Goal: Transaction & Acquisition: Purchase product/service

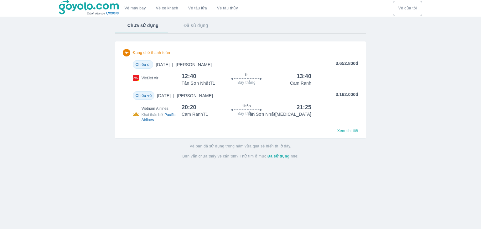
click at [189, 27] on button "Đã sử dụng" at bounding box center [196, 25] width 50 height 16
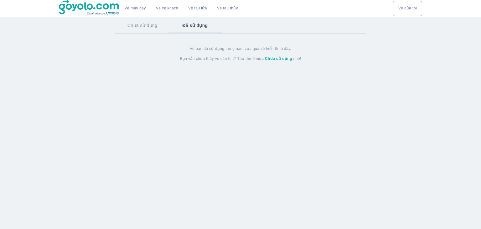
click at [149, 26] on button "Chưa sử dụng" at bounding box center [142, 25] width 55 height 16
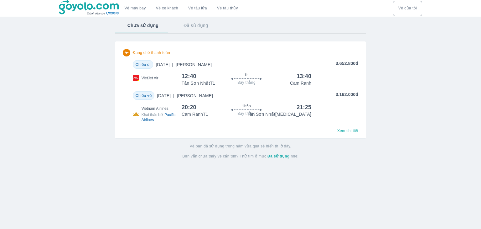
click at [151, 53] on span "Đang chờ thanh toán" at bounding box center [151, 52] width 37 height 5
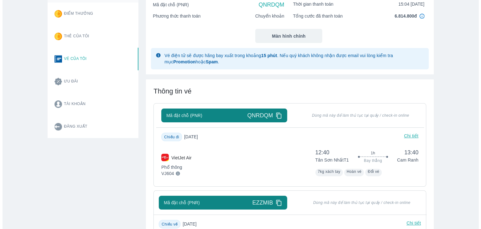
scroll to position [125, 0]
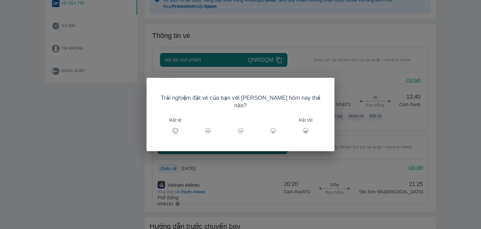
click at [303, 128] on icon at bounding box center [306, 131] width 6 height 6
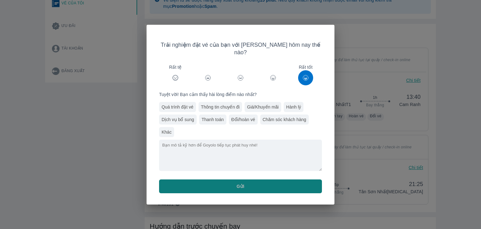
click at [219, 182] on button "Gửi" at bounding box center [240, 186] width 163 height 14
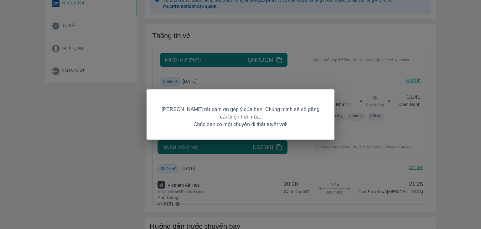
click at [93, 155] on div "[PERSON_NAME] rất cảm ơn góp ý của bạn. Chúng mình sẽ cố gắng cải thiện hơn nữa…" at bounding box center [240, 114] width 481 height 229
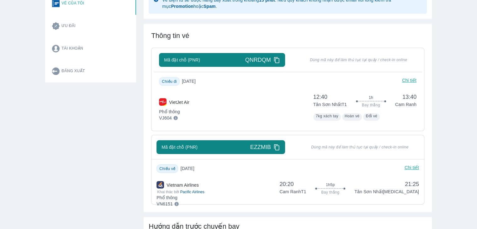
click at [205, 124] on div "Mã đặt chỗ (PNR) QNRDQM Dùng mã này để làm thủ tục tại quầy / check-in online C…" at bounding box center [287, 89] width 273 height 83
click at [220, 116] on div "VietJet Air Phổ thông VJ604 12:40 Tân Sơn Nhất T1 1h Bay thẳng 13:40 Cam Ranh 7…" at bounding box center [287, 106] width 257 height 30
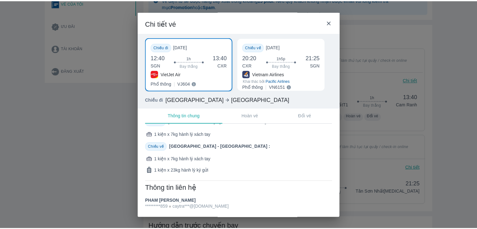
scroll to position [110, 0]
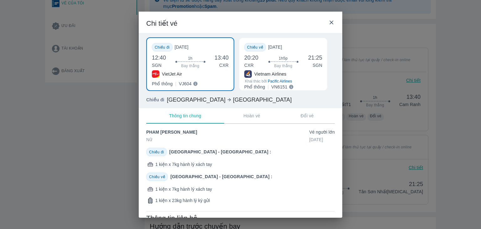
click at [330, 21] on icon at bounding box center [331, 22] width 7 height 7
